Goal: Information Seeking & Learning: Learn about a topic

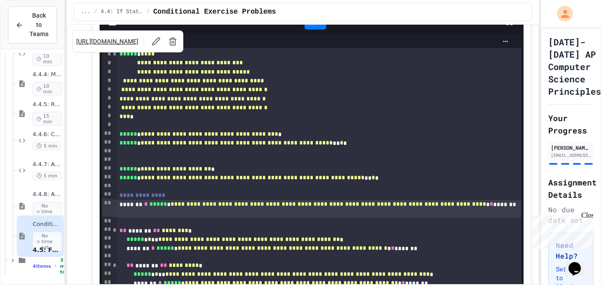
scroll to position [2596, 0]
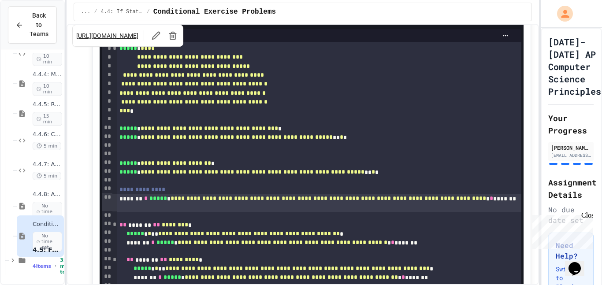
click at [319, 24] on div at bounding box center [315, 16] width 22 height 15
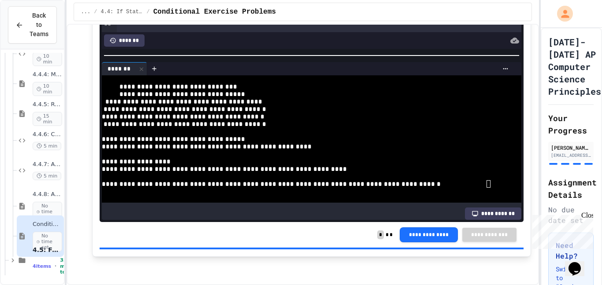
scroll to position [2800, 0]
click at [490, 184] on div "**********" at bounding box center [308, 183] width 412 height 7
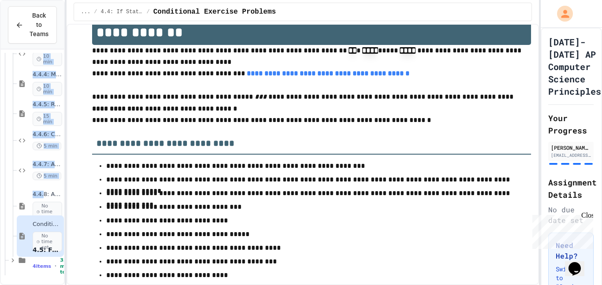
scroll to position [292, 1]
drag, startPoint x: 45, startPoint y: 199, endPoint x: 63, endPoint y: 175, distance: 30.4
click at [63, 175] on div "4.4.2: Review - If Statements 15 min 4.4.3: Seniors Only 10 min 4.4.4: More tha…" at bounding box center [32, 167] width 63 height 228
click at [47, 153] on div "4.4.6: Choosing Lunch 5 min" at bounding box center [38, 141] width 47 height 30
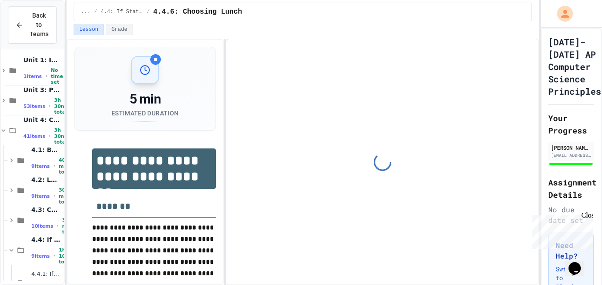
scroll to position [0, 1]
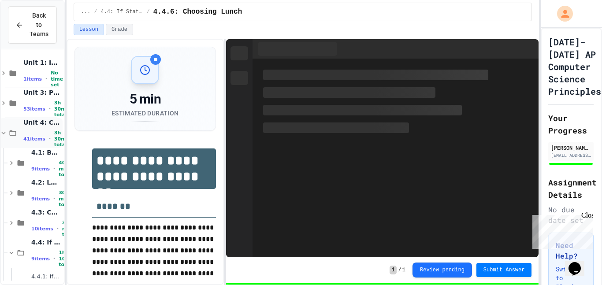
click at [32, 130] on div "41 items • 3h 30m total" at bounding box center [41, 139] width 37 height 18
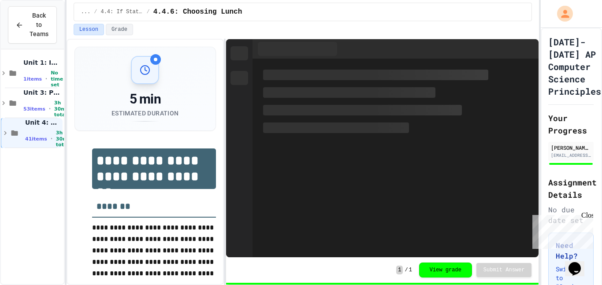
scroll to position [0, 0]
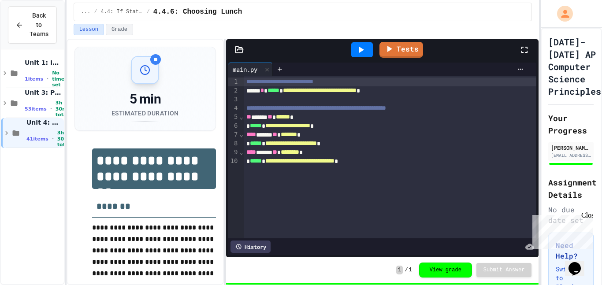
click at [32, 130] on div "41 items • 3h 30m total" at bounding box center [44, 139] width 36 height 18
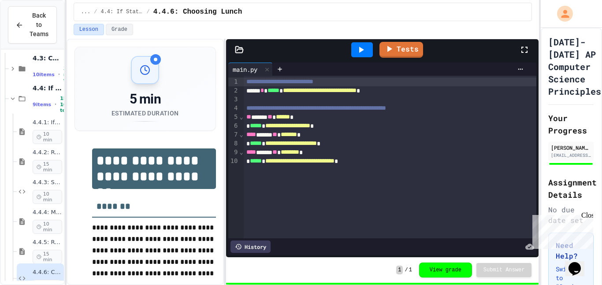
scroll to position [135, 0]
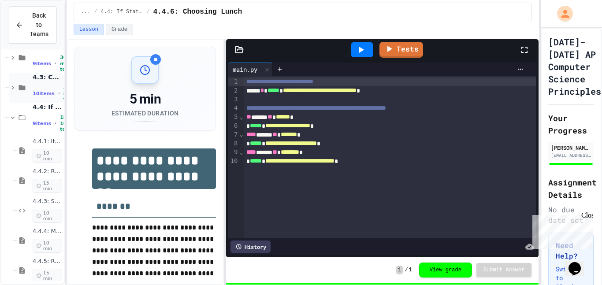
click at [29, 97] on div "4.3: Comparison Operators 10 items • 35 min total" at bounding box center [36, 88] width 55 height 30
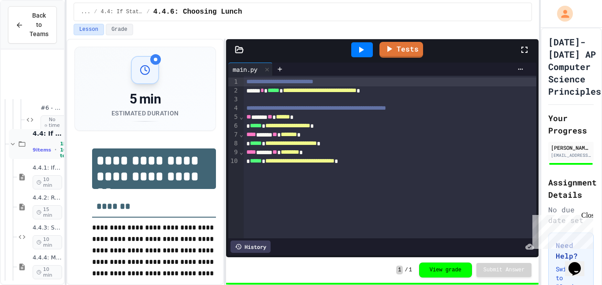
scroll to position [622, 1]
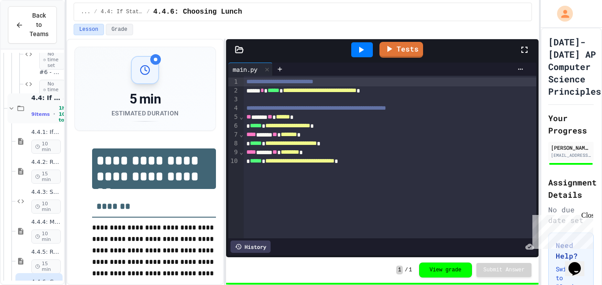
click at [23, 105] on icon at bounding box center [20, 108] width 11 height 8
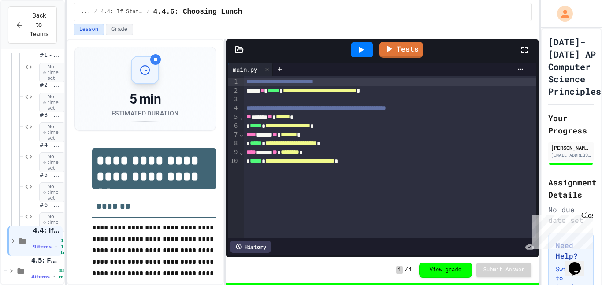
scroll to position [352, 1]
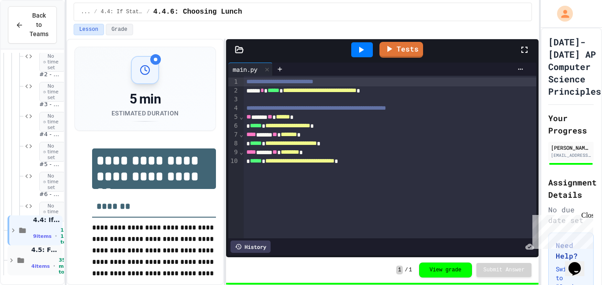
click at [35, 255] on div "4.5: For Loops 4 items • 35 min total" at bounding box center [46, 260] width 30 height 29
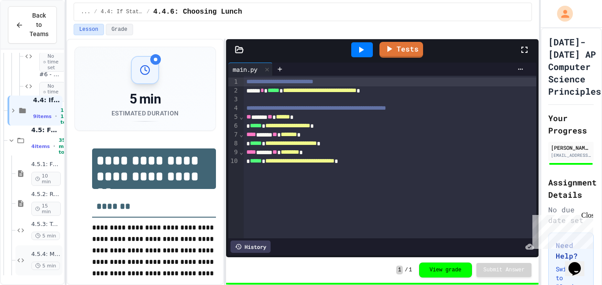
click at [43, 263] on span "5 min" at bounding box center [45, 266] width 29 height 8
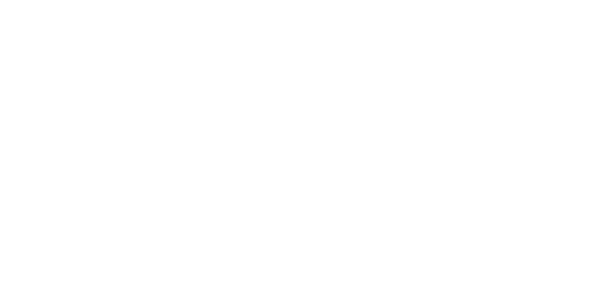
scroll to position [461, 1]
